Goal: Register for event/course

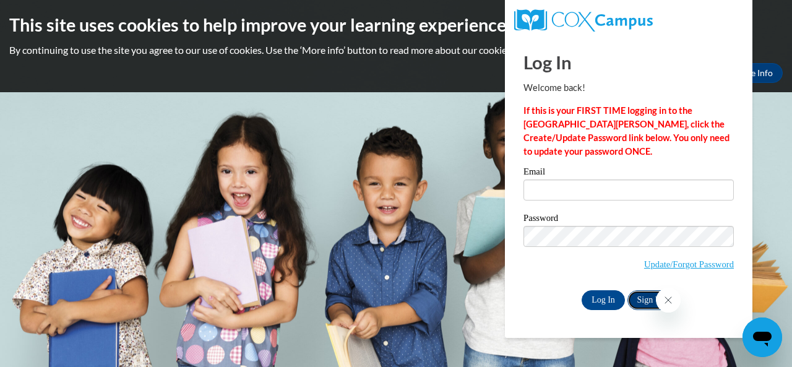
click at [641, 298] on link "Sign Up" at bounding box center [651, 300] width 48 height 20
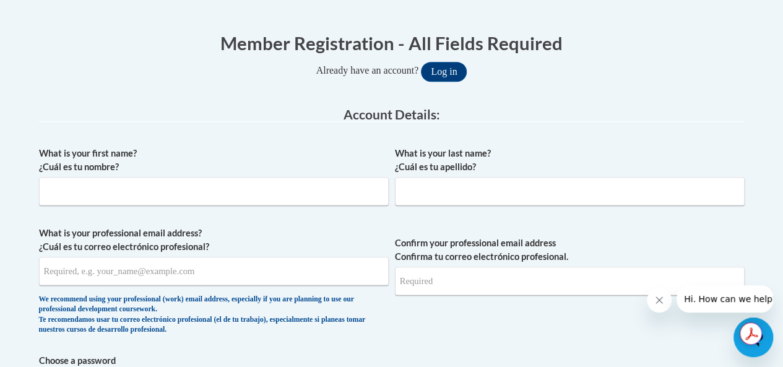
scroll to position [234, 0]
click at [139, 189] on input "What is your first name? ¿Cuál es tu nombre?" at bounding box center [214, 190] width 350 height 28
type input "Brandon"
click at [423, 200] on input "What is your last name? ¿Cuál es tu apellido?" at bounding box center [570, 190] width 350 height 28
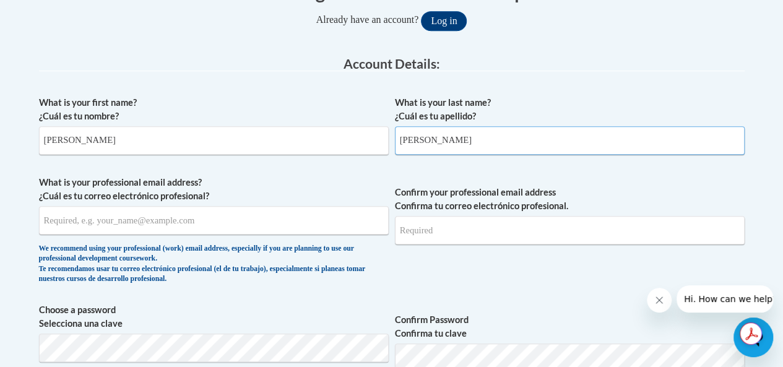
type input "Landowski"
click at [84, 232] on input "What is your professional email address? ¿Cuál es tu correo electrónico profesi…" at bounding box center [214, 220] width 350 height 28
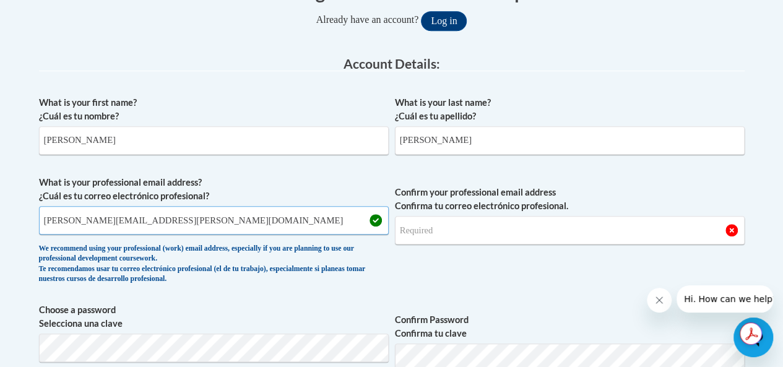
type input "[EMAIL_ADDRESS][DOMAIN_NAME]"
click at [480, 232] on input "Confirm your professional email address Confirma tu correo electrónico profesio…" at bounding box center [570, 230] width 350 height 28
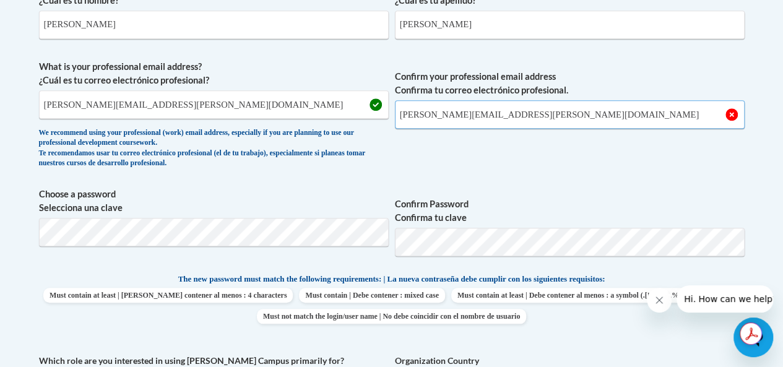
scroll to position [411, 0]
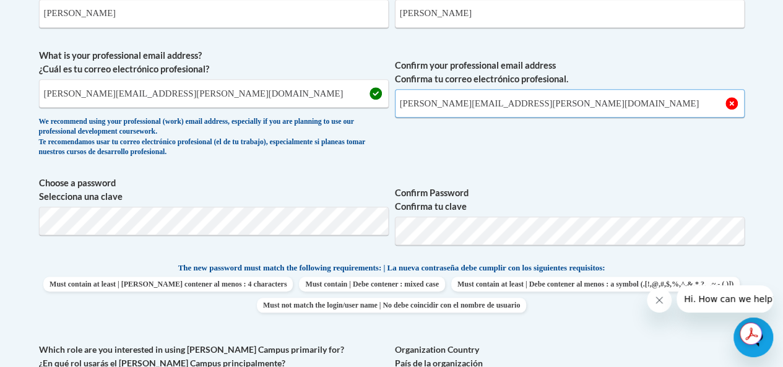
type input "blandowski@greenfield.k12.wi.us"
click at [547, 184] on span "Confirm Password Confirma tu clave" at bounding box center [570, 215] width 350 height 79
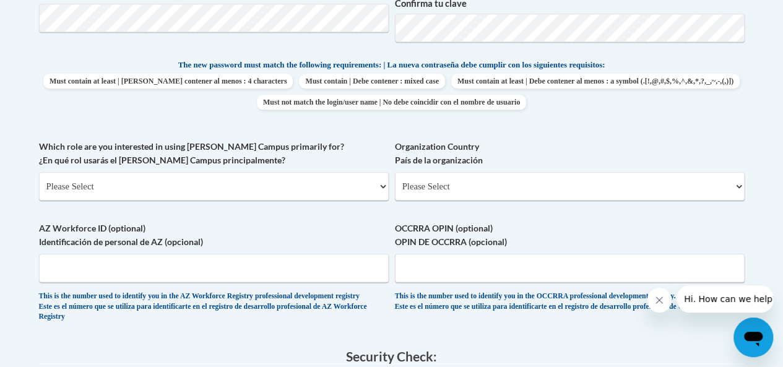
scroll to position [616, 0]
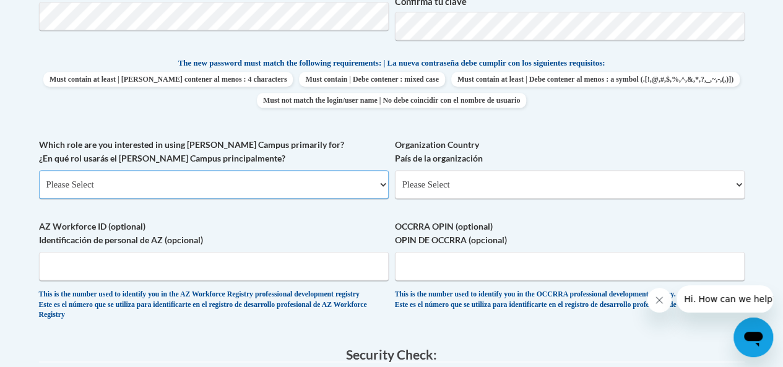
click at [334, 182] on select "Please Select College/University | Colegio/Universidad Community/Nonprofit Part…" at bounding box center [214, 184] width 350 height 28
select select "fbf2d438-af2f-41f8-98f1-81c410e29de3"
click at [39, 170] on select "Please Select College/University | Colegio/Universidad Community/Nonprofit Part…" at bounding box center [214, 184] width 350 height 28
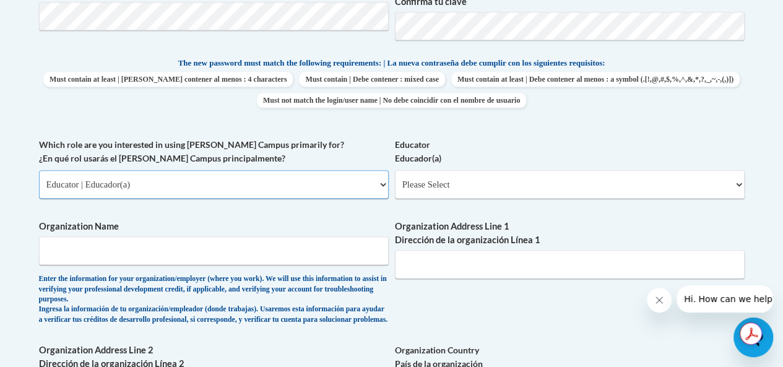
click at [338, 186] on select "Please Select College/University | Colegio/Universidad Community/Nonprofit Part…" at bounding box center [214, 184] width 350 height 28
click at [653, 182] on select "Please Select Early Learning/Daycare Teacher/Family Home Care Provider | Maestr…" at bounding box center [570, 184] width 350 height 28
select select "0511639c-7f7f-452d-b732-81fe955bd7e2"
click at [395, 170] on select "Please Select Early Learning/Daycare Teacher/Family Home Care Provider | Maestr…" at bounding box center [570, 184] width 350 height 28
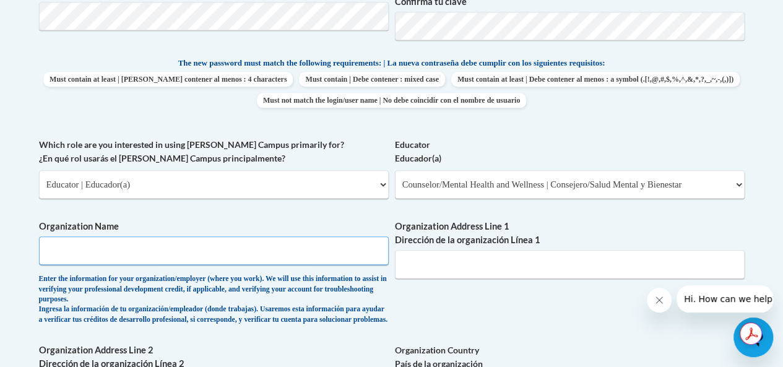
click at [153, 246] on input "Organization Name" at bounding box center [214, 250] width 350 height 28
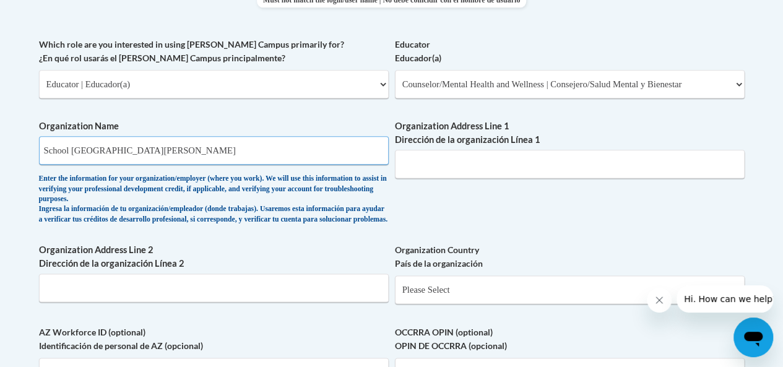
scroll to position [715, 0]
type input "School District of Greenfield"
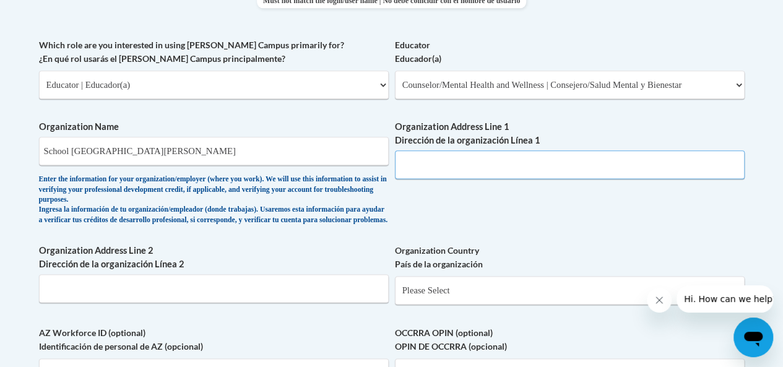
click at [443, 173] on input "Organization Address Line 1 Dirección de la organización Línea 1" at bounding box center [570, 164] width 350 height 28
paste input "4850 South 60th Street, Greenfield, WI 53220"
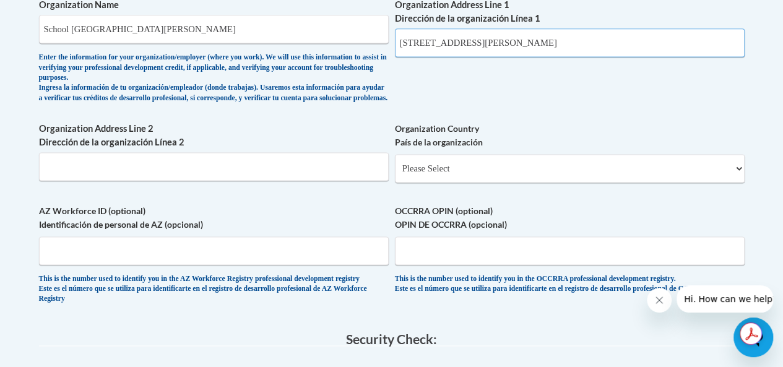
scroll to position [847, 0]
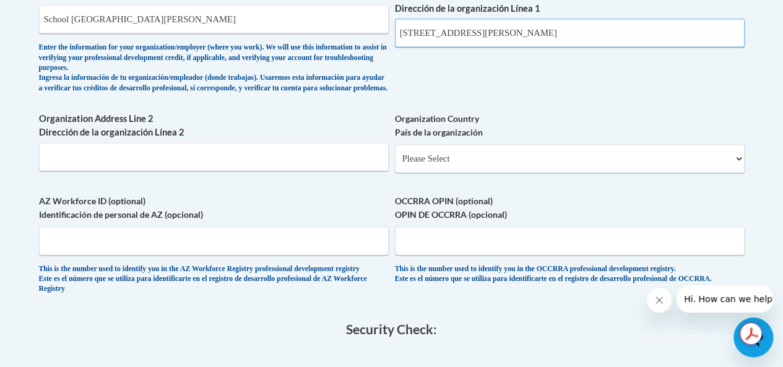
type input "4850 South 60th Street, Greenfield, WI 53220"
click at [552, 173] on select "Please Select United States | Estados Unidos Outside of the United States | Fue…" at bounding box center [570, 158] width 350 height 28
select select "ad49bcad-a171-4b2e-b99c-48b446064914"
click at [395, 153] on select "Please Select United States | Estados Unidos Outside of the United States | Fue…" at bounding box center [570, 158] width 350 height 28
select select
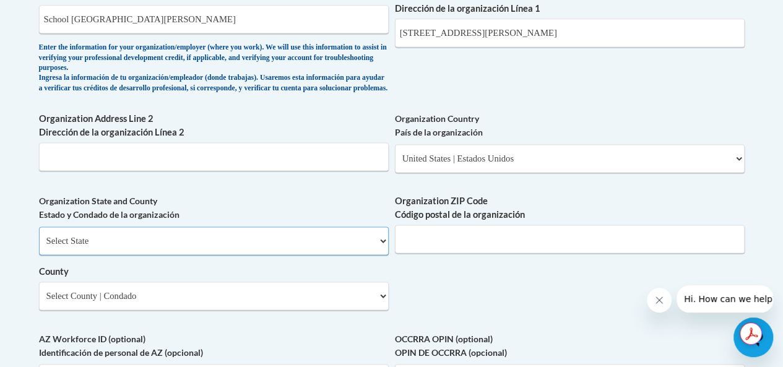
click at [288, 254] on select "Select State Alabama Alaska Arizona Arkansas California Colorado Connecticut De…" at bounding box center [214, 240] width 350 height 28
select select "Wisconsin"
click at [39, 236] on select "Select State Alabama Alaska Arizona Arkansas California Colorado Connecticut De…" at bounding box center [214, 240] width 350 height 28
click at [543, 249] on input "Organization ZIP Code Código postal de la organización" at bounding box center [570, 239] width 350 height 28
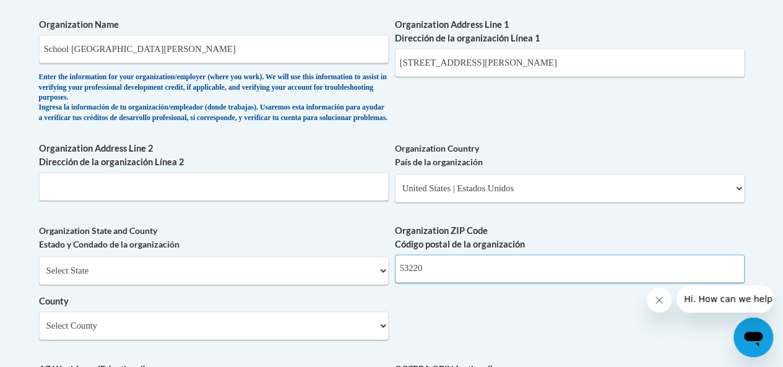
scroll to position [811, 0]
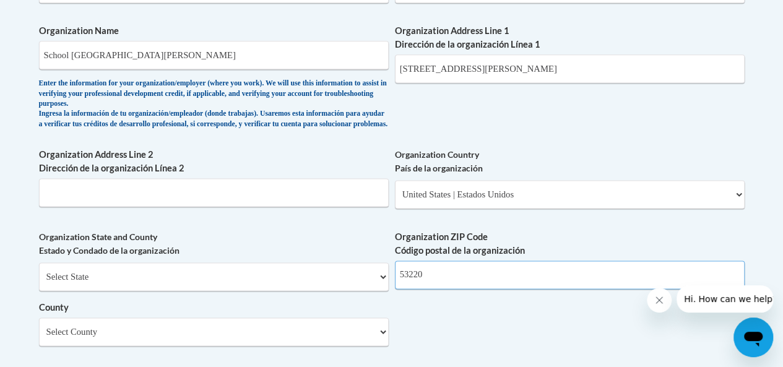
type input "53220"
drag, startPoint x: 598, startPoint y: 67, endPoint x: 492, endPoint y: 70, distance: 106.4
click at [492, 70] on input "4850 South 60th Street, Greenfield, WI 53220" at bounding box center [570, 68] width 350 height 28
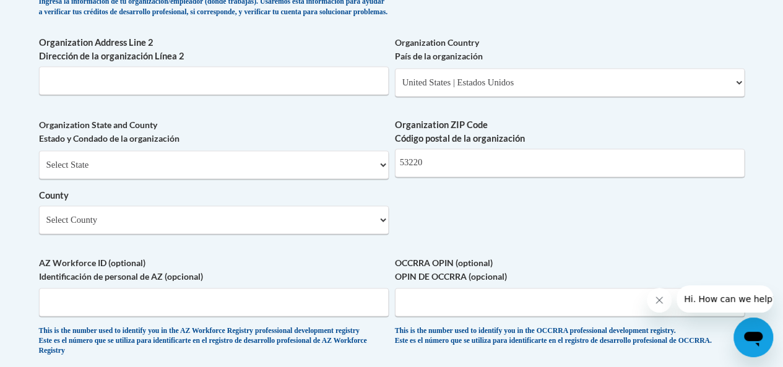
scroll to position [924, 0]
type input "4850 South 60th Street"
click at [298, 230] on select "Select County Adams Ashland Barron Bayfield Brown Buffalo Burnett Calumet Chipp…" at bounding box center [214, 219] width 350 height 28
select select "Milwaukee"
click at [39, 214] on select "Select County Adams Ashland Barron Bayfield Brown Buffalo Burnett Calumet Chipp…" at bounding box center [214, 219] width 350 height 28
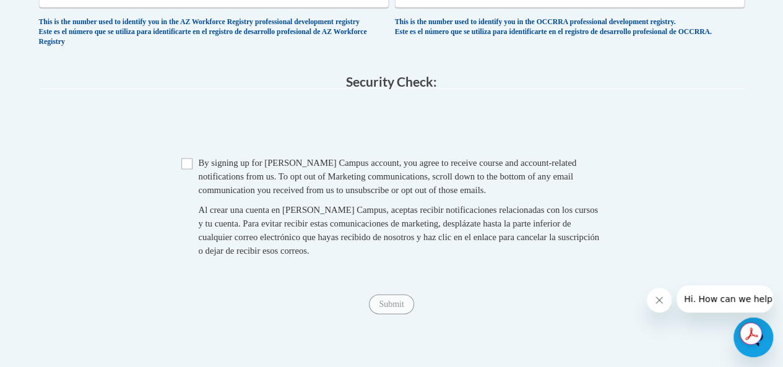
scroll to position [1232, 0]
click at [185, 169] on input "Checkbox" at bounding box center [186, 163] width 11 height 11
checkbox input "true"
click at [390, 314] on input "Submit" at bounding box center [391, 304] width 45 height 20
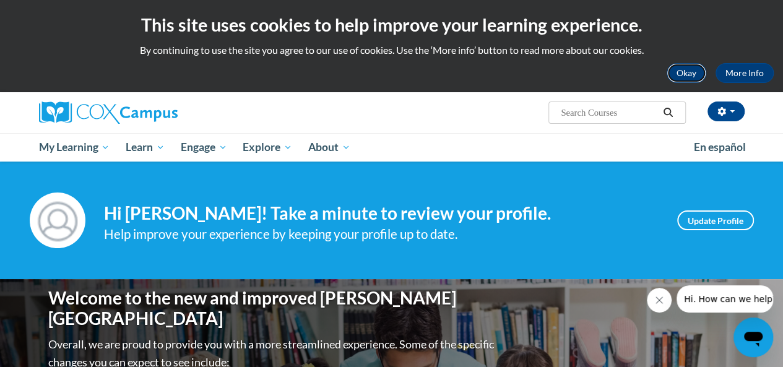
click at [687, 80] on button "Okay" at bounding box center [686, 73] width 40 height 20
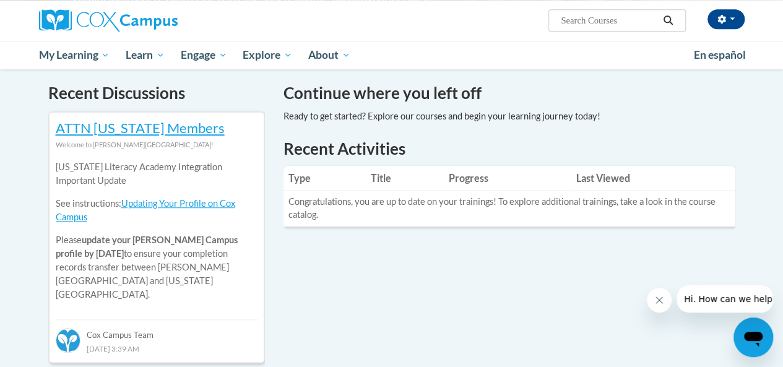
scroll to position [372, 0]
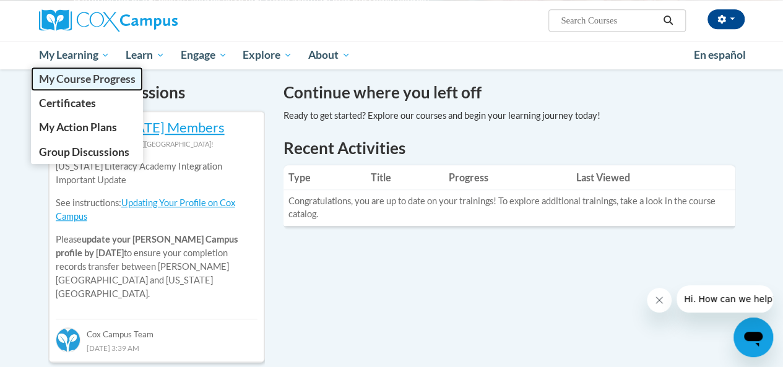
click at [98, 80] on span "My Course Progress" at bounding box center [86, 78] width 97 height 13
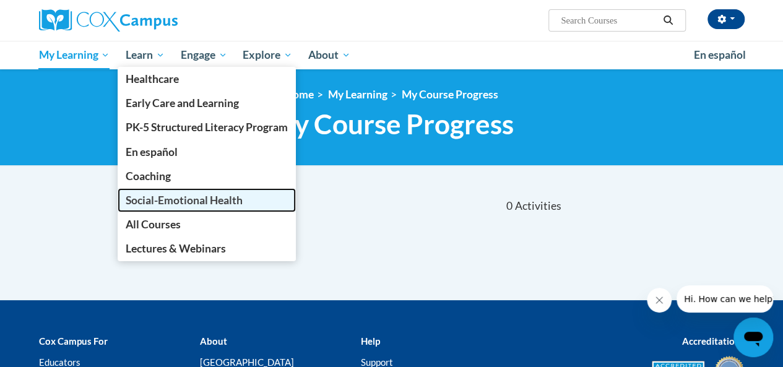
click at [148, 192] on link "Social-Emotional Health" at bounding box center [207, 200] width 178 height 24
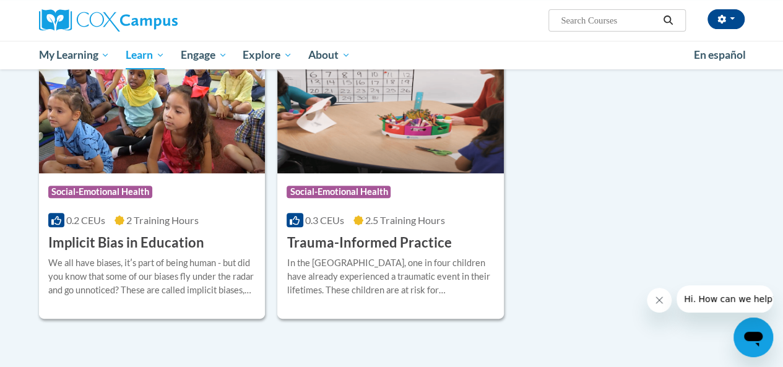
scroll to position [174, 0]
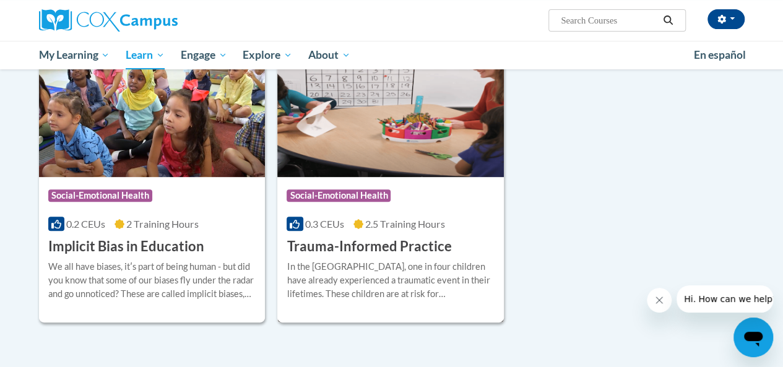
click at [385, 273] on div "In the United States, one in four children have already experienced a traumatic…" at bounding box center [390, 280] width 208 height 41
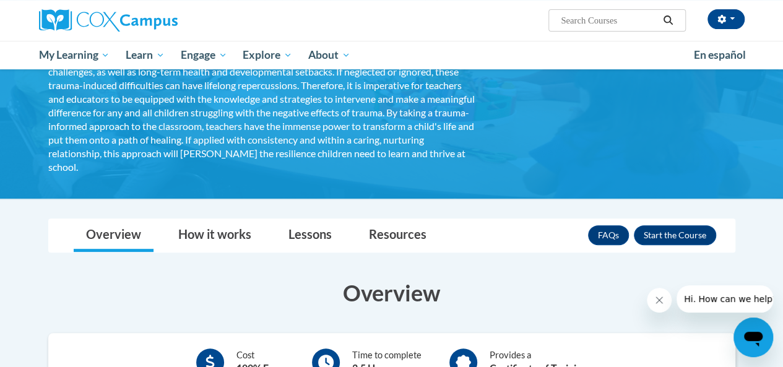
scroll to position [131, 0]
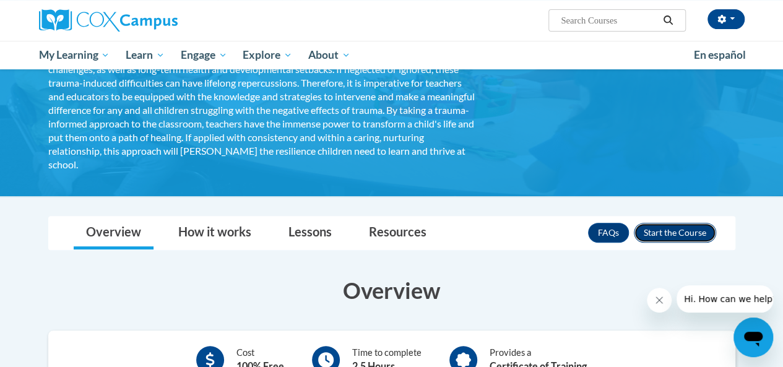
click at [671, 233] on button "Enroll" at bounding box center [674, 233] width 82 height 20
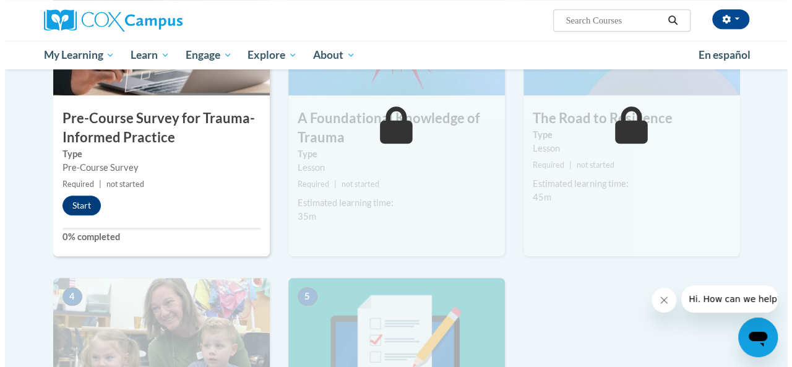
scroll to position [353, 0]
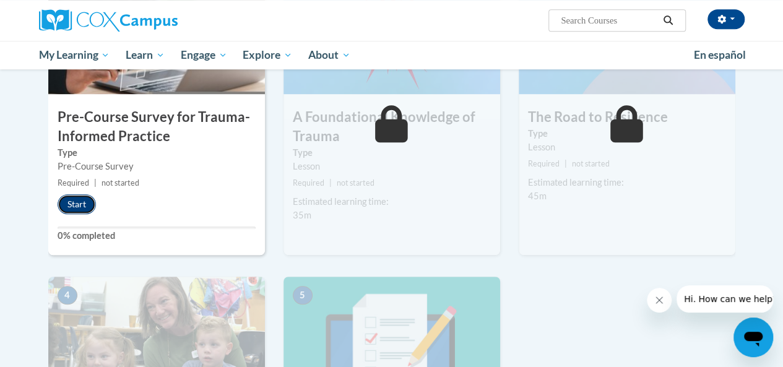
click at [69, 210] on button "Start" at bounding box center [77, 204] width 38 height 20
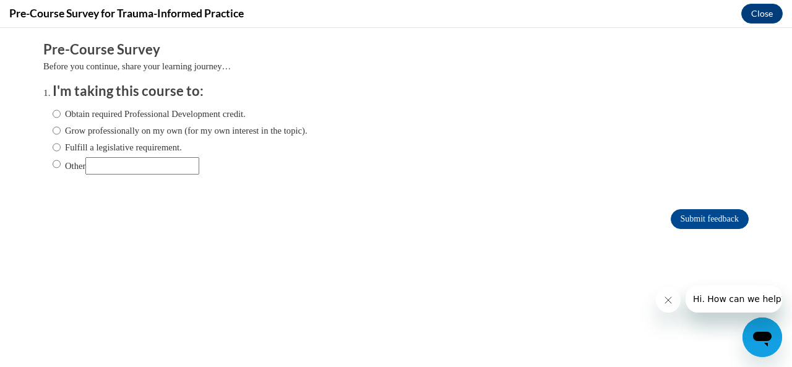
scroll to position [0, 0]
click at [53, 114] on input "Obtain required Professional Development credit." at bounding box center [57, 114] width 8 height 14
radio input "true"
click at [698, 224] on input "Submit feedback" at bounding box center [710, 219] width 78 height 20
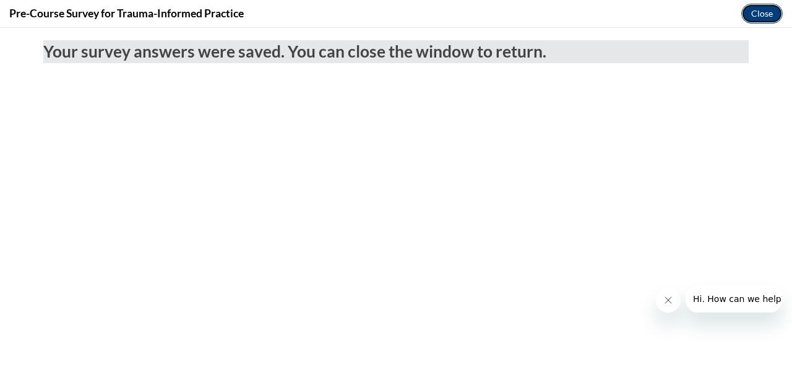
click at [768, 9] on button "Close" at bounding box center [761, 14] width 41 height 20
